Goal: Find specific page/section: Find specific page/section

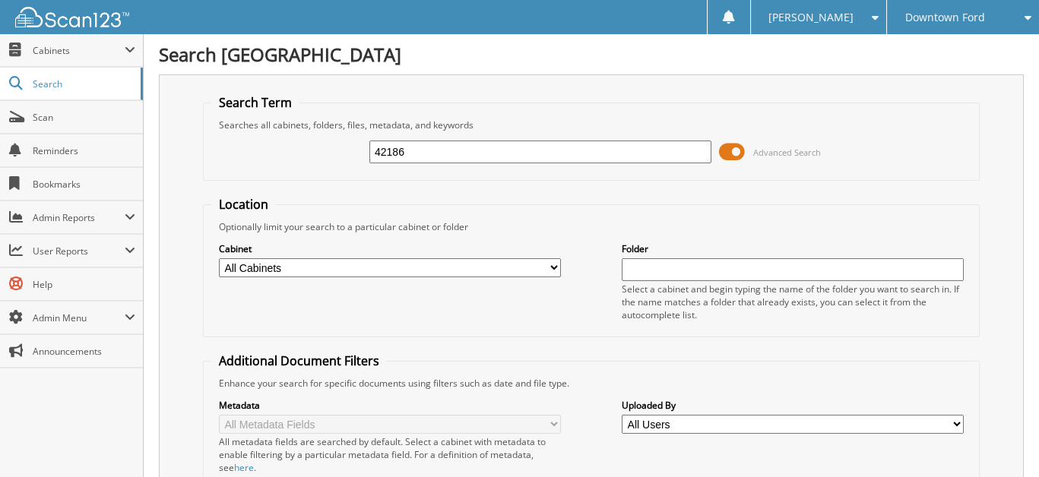
type input "42186"
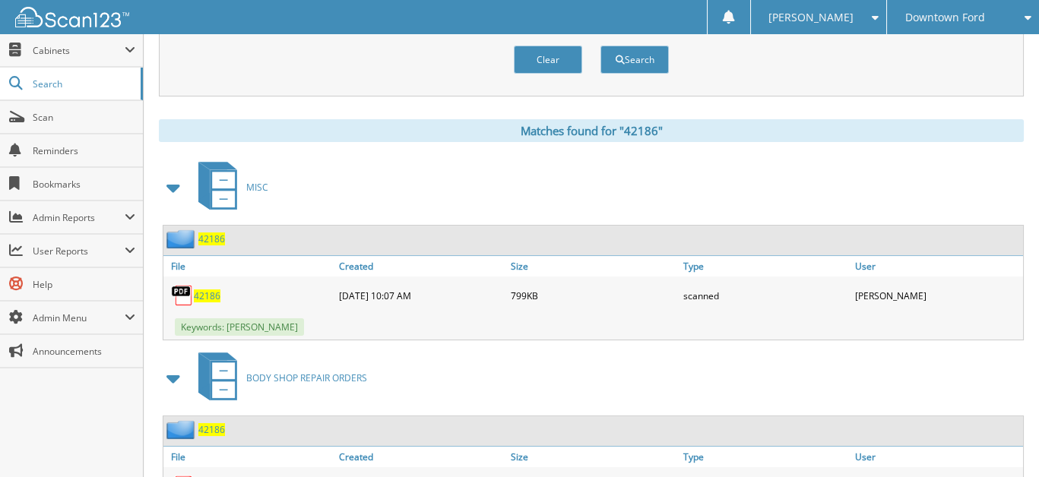
scroll to position [684, 0]
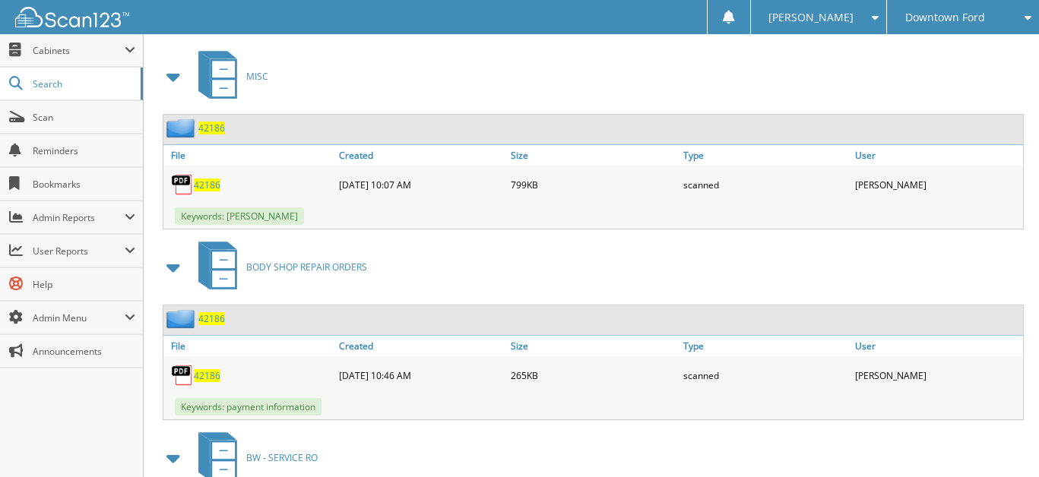
click at [206, 179] on span "42186" at bounding box center [207, 185] width 27 height 13
click at [207, 122] on span "42186" at bounding box center [211, 128] width 27 height 13
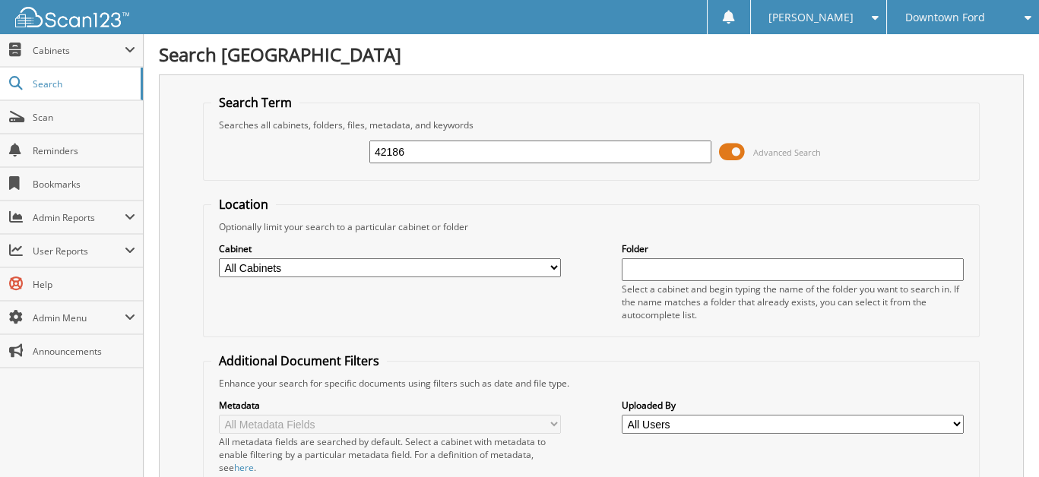
type input "42186"
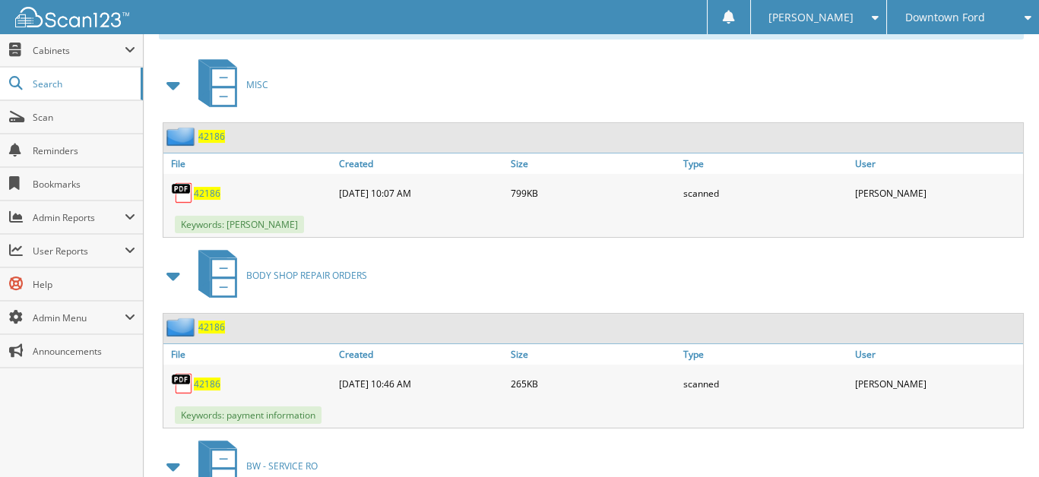
scroll to position [684, 0]
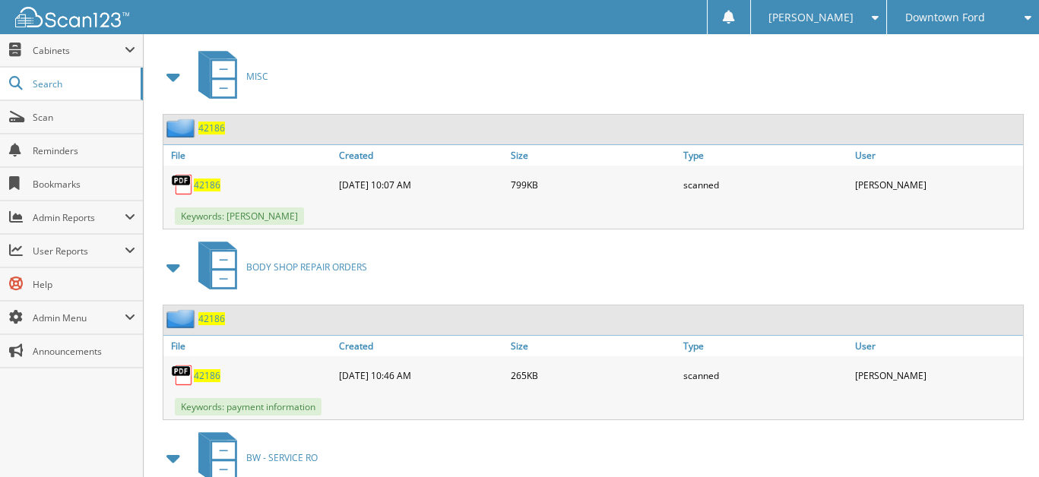
click at [209, 369] on span "42186" at bounding box center [207, 375] width 27 height 13
click at [48, 118] on span "Scan" at bounding box center [84, 117] width 103 height 13
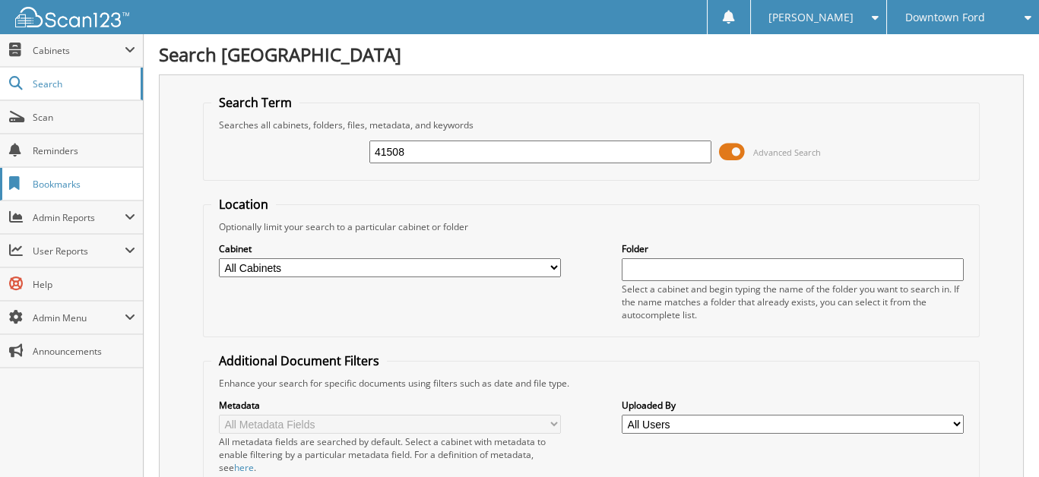
type input "41508"
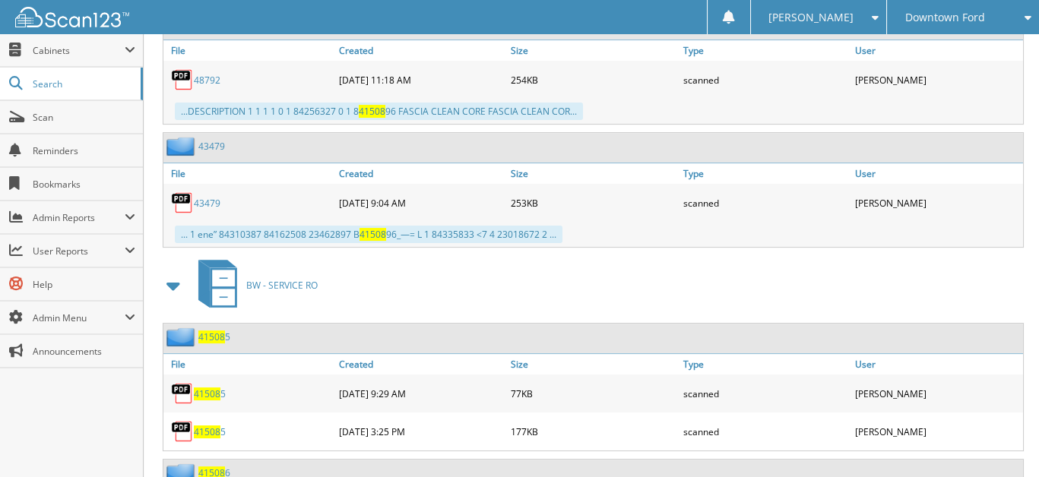
scroll to position [895, 0]
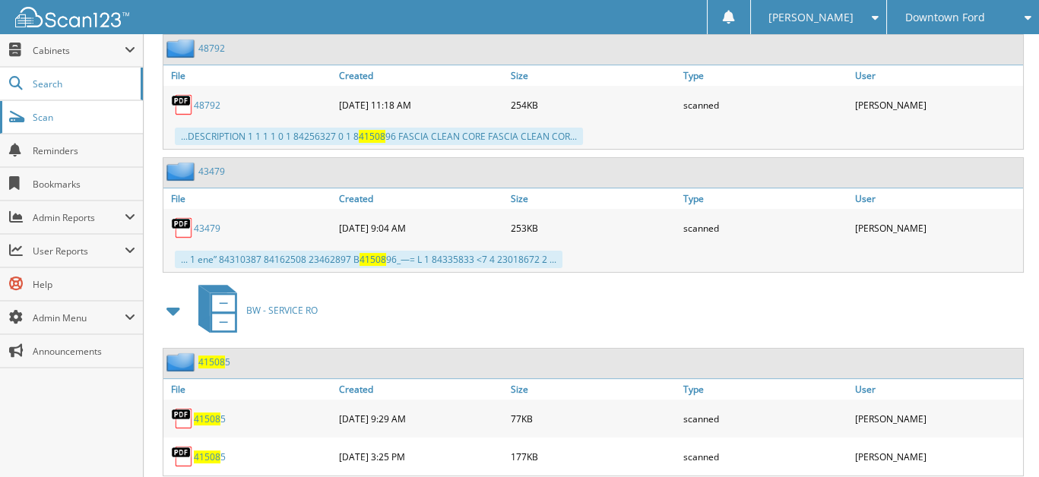
click at [58, 118] on span "Scan" at bounding box center [84, 117] width 103 height 13
